Goal: Task Accomplishment & Management: Use online tool/utility

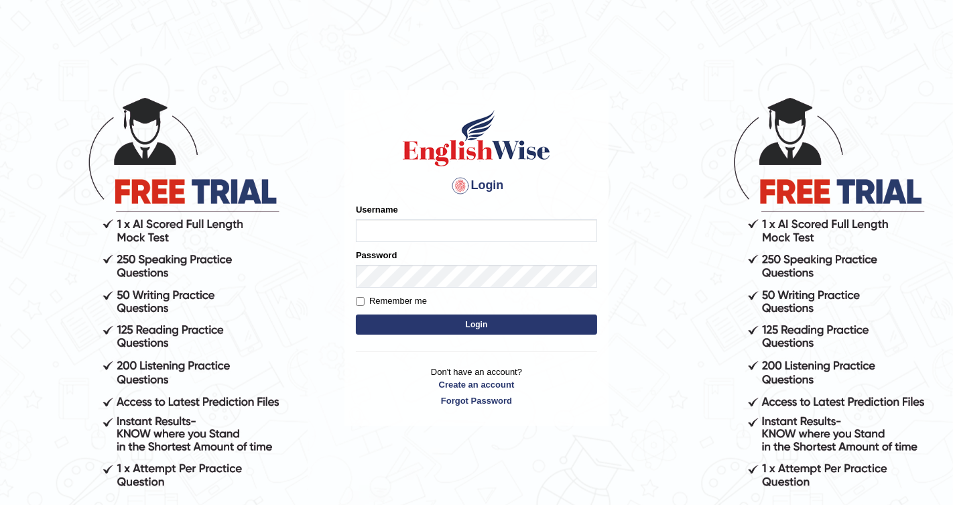
type input "Chetna09"
click at [414, 326] on button "Login" at bounding box center [476, 324] width 241 height 20
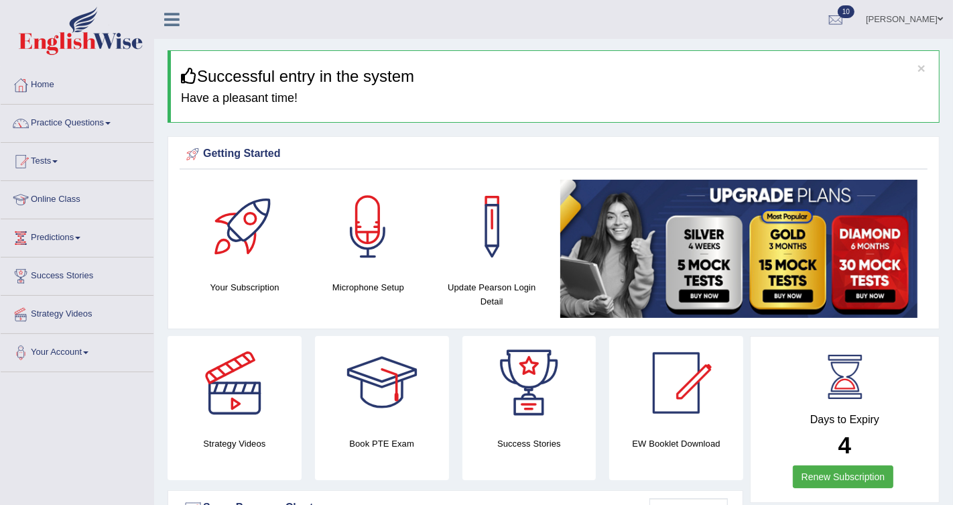
click at [48, 155] on link "Tests" at bounding box center [77, 160] width 153 height 34
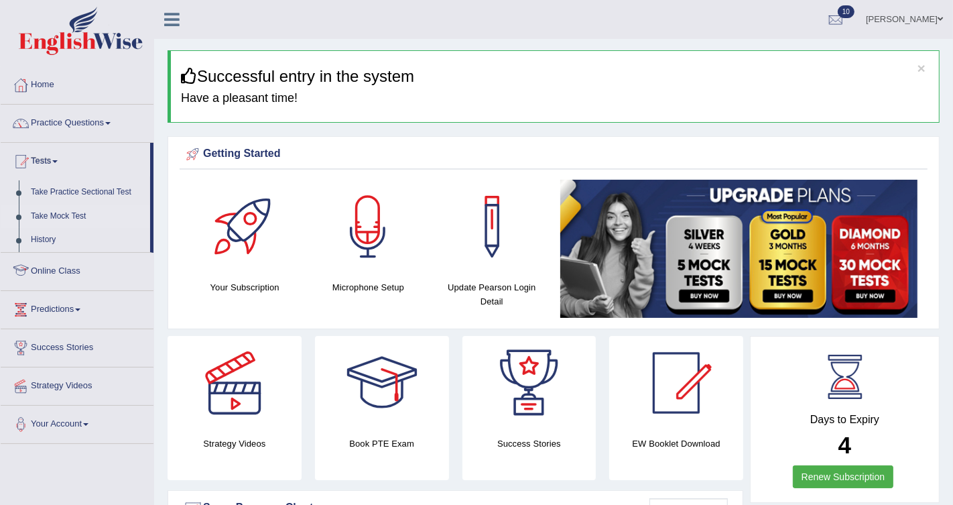
click at [71, 219] on link "Take Mock Test" at bounding box center [87, 216] width 125 height 24
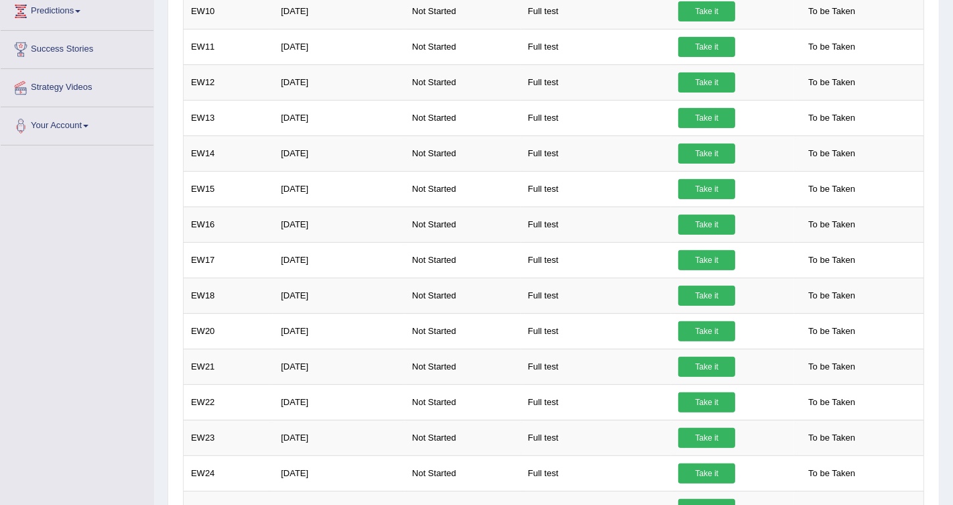
scroll to position [320, 0]
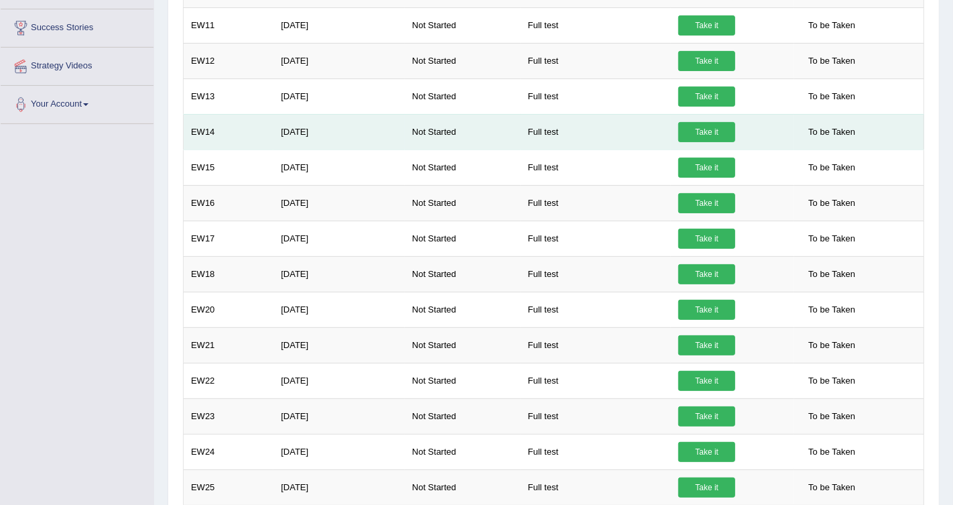
click at [712, 122] on link "Take it" at bounding box center [706, 132] width 57 height 20
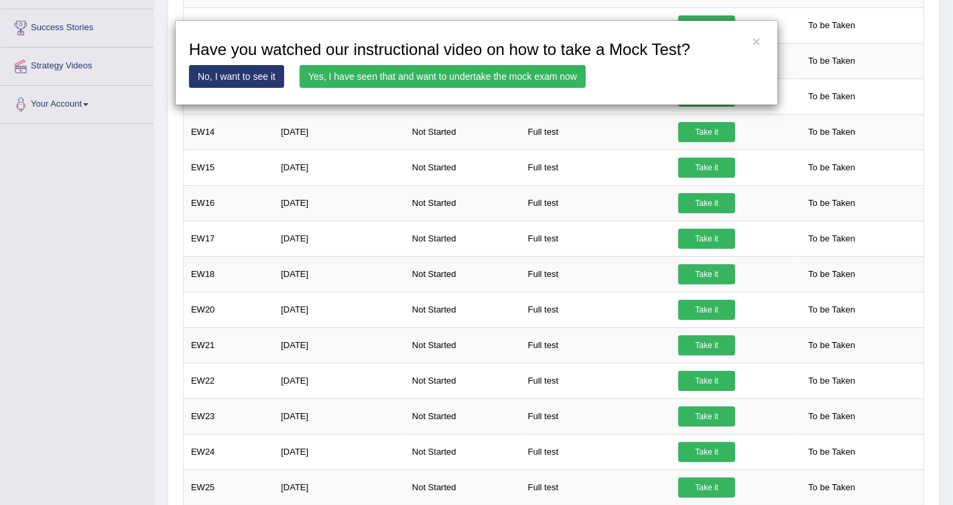
click at [572, 83] on link "Yes, I have seen that and want to undertake the mock exam now" at bounding box center [443, 76] width 286 height 23
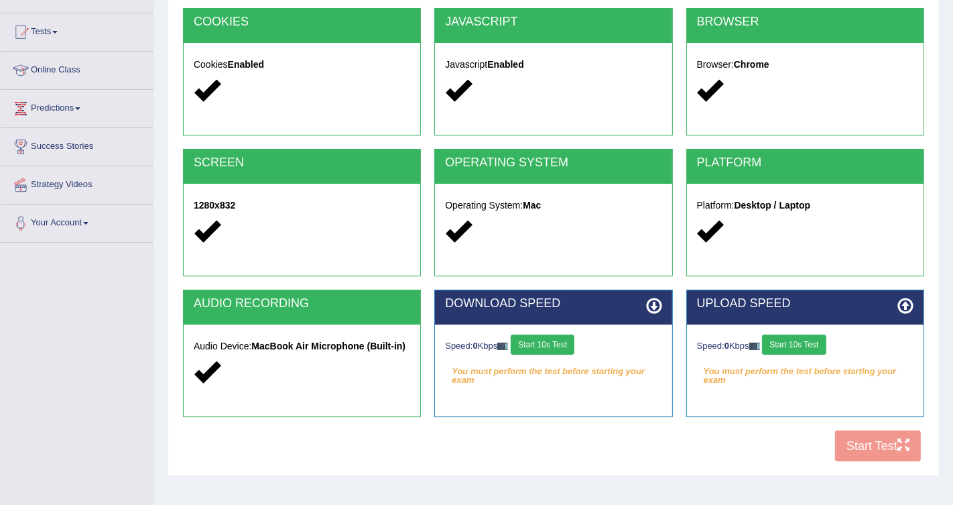
scroll to position [198, 0]
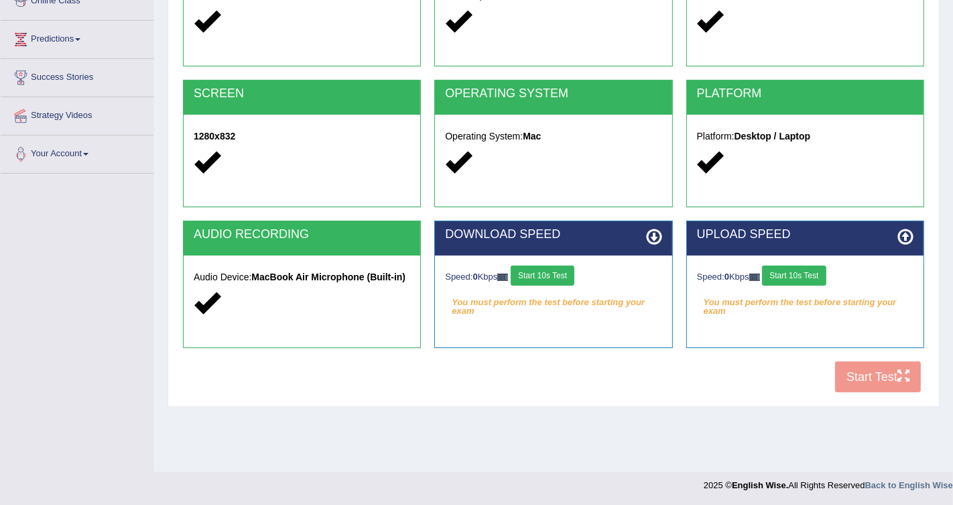
click at [548, 272] on button "Start 10s Test" at bounding box center [543, 275] width 64 height 20
click at [812, 280] on button "Start 10s Test" at bounding box center [794, 275] width 64 height 20
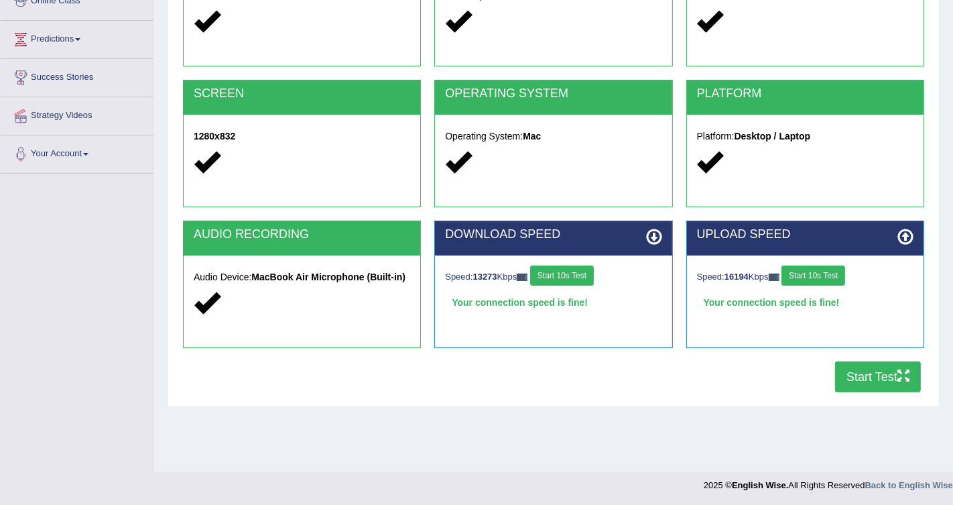
click at [861, 375] on button "Start Test" at bounding box center [878, 376] width 86 height 31
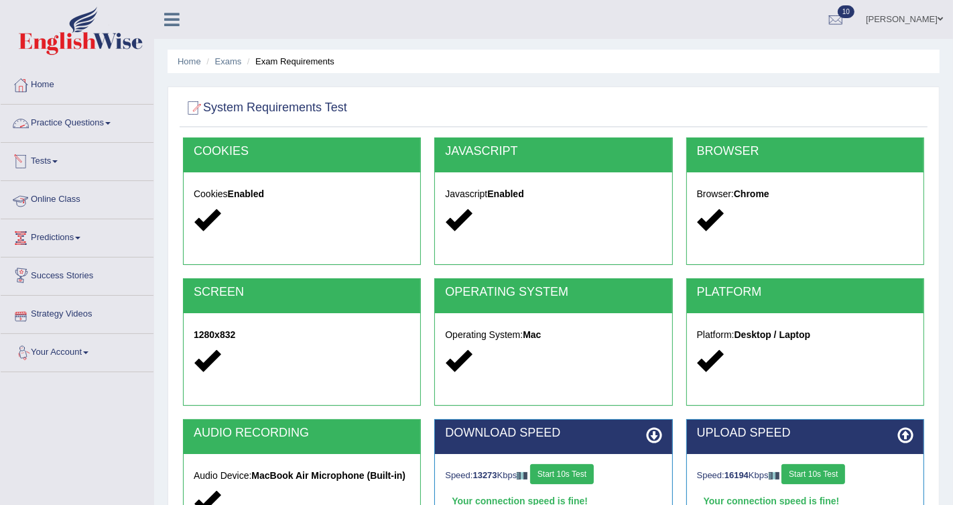
click at [53, 161] on link "Tests" at bounding box center [77, 160] width 153 height 34
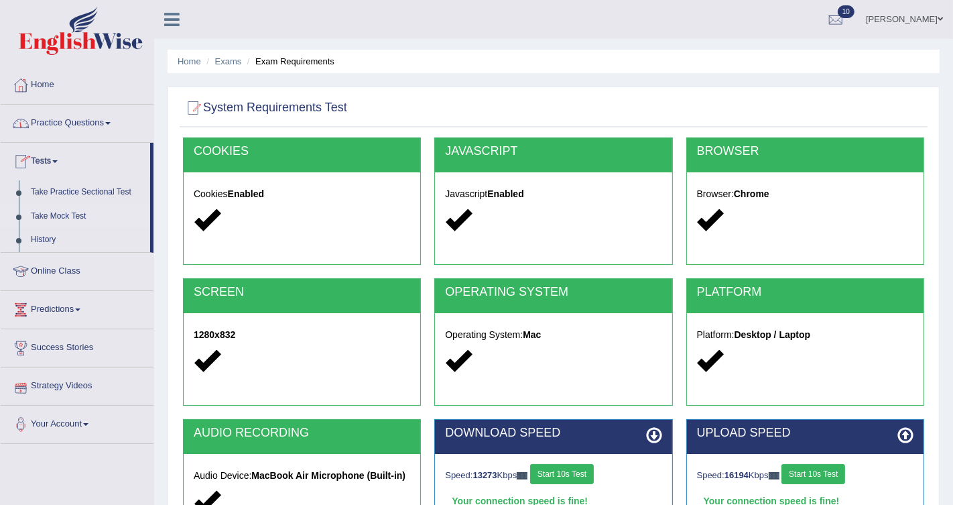
click at [67, 212] on link "Take Mock Test" at bounding box center [87, 216] width 125 height 24
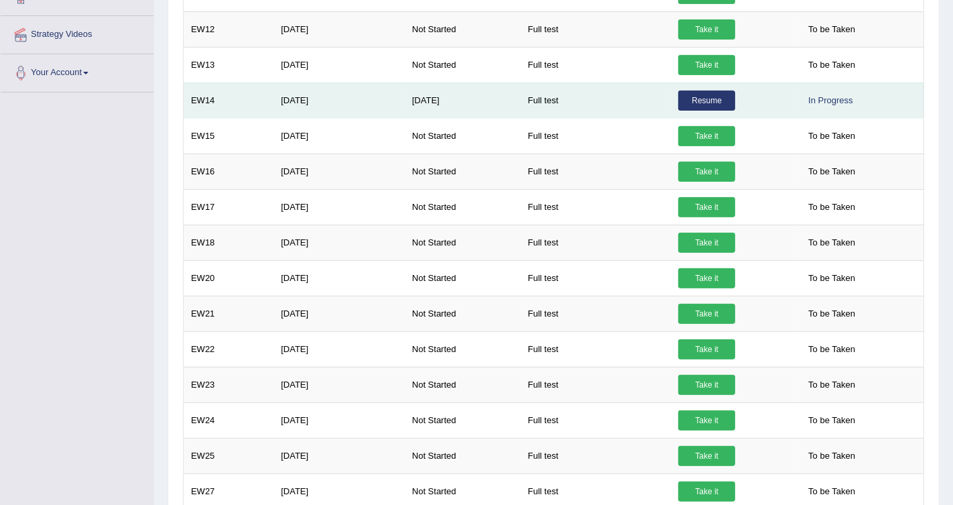
scroll to position [663, 0]
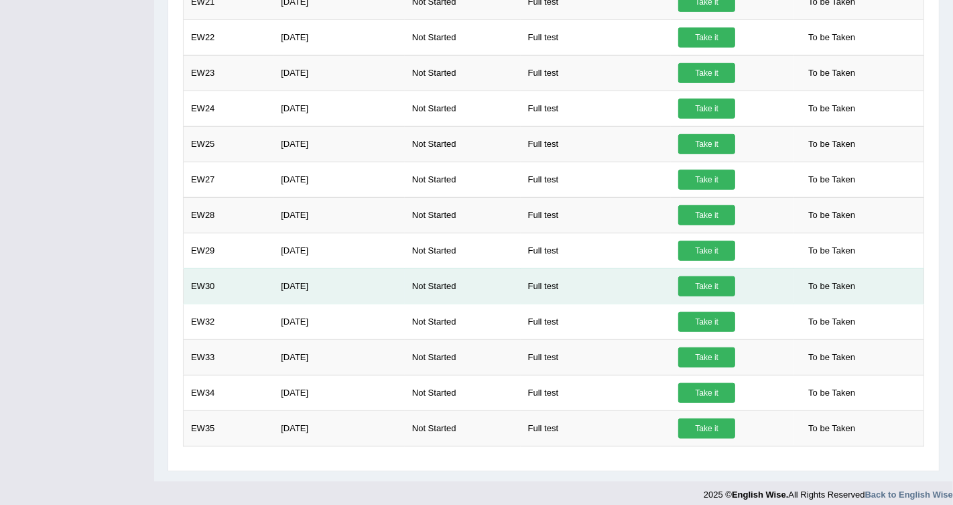
click at [727, 282] on link "Take it" at bounding box center [706, 286] width 57 height 20
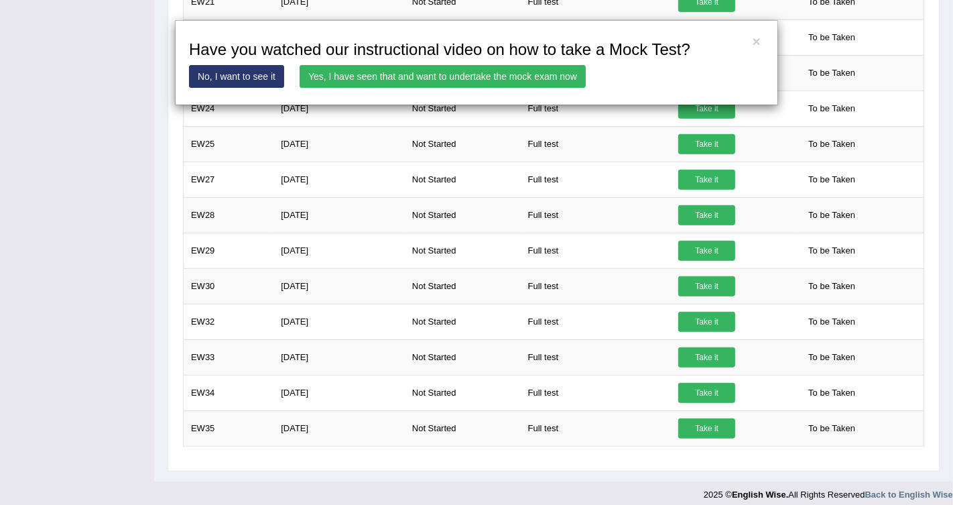
click at [474, 80] on link "Yes, I have seen that and want to undertake the mock exam now" at bounding box center [443, 76] width 286 height 23
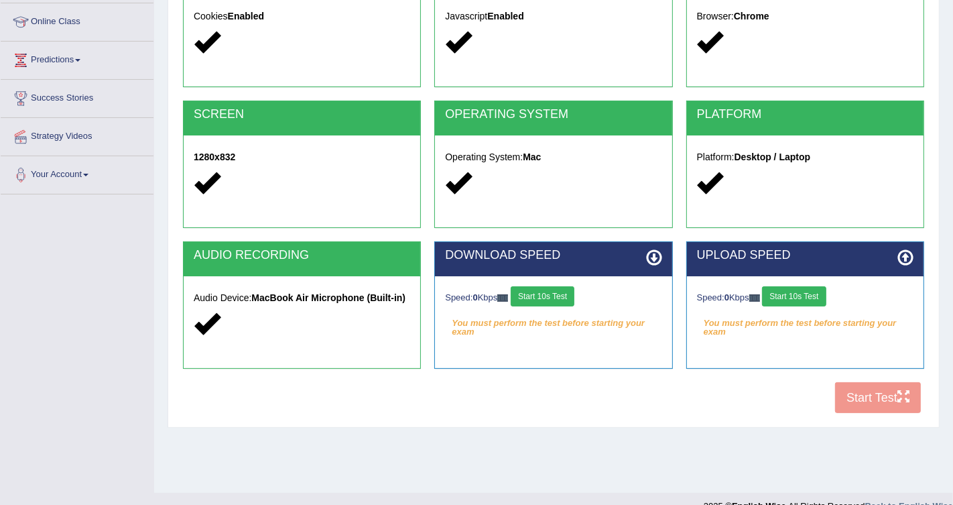
scroll to position [198, 0]
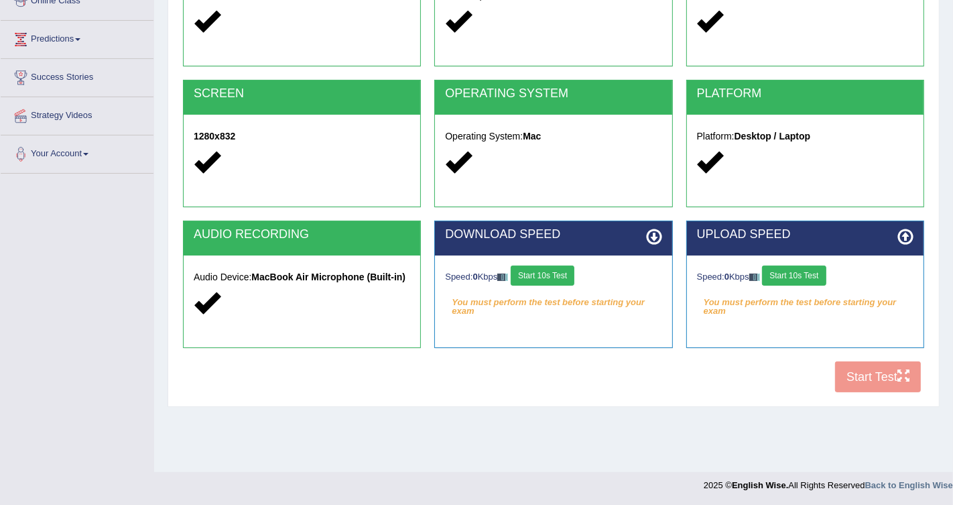
click at [552, 281] on button "Start 10s Test" at bounding box center [543, 275] width 64 height 20
click at [791, 278] on button "Start 10s Test" at bounding box center [794, 275] width 64 height 20
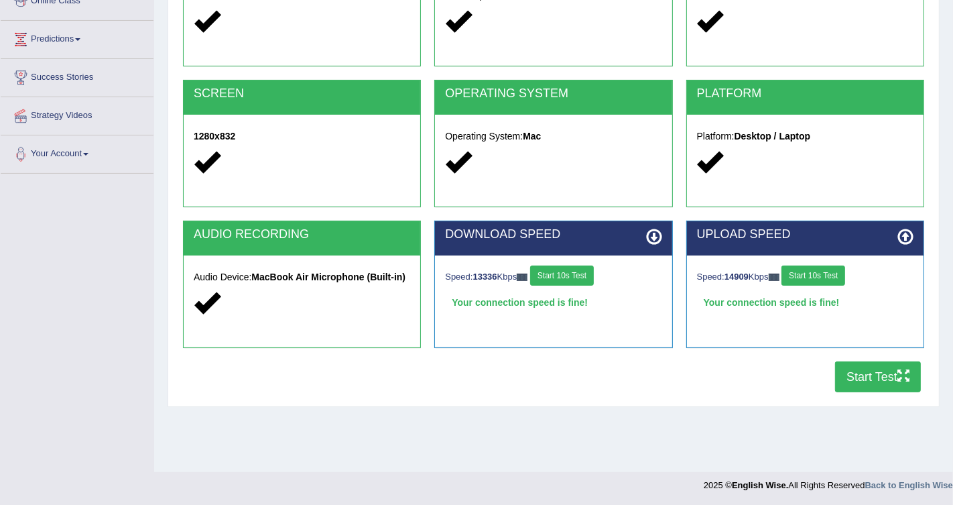
click at [861, 378] on button "Start Test" at bounding box center [878, 376] width 86 height 31
